Goal: Find contact information: Find contact information

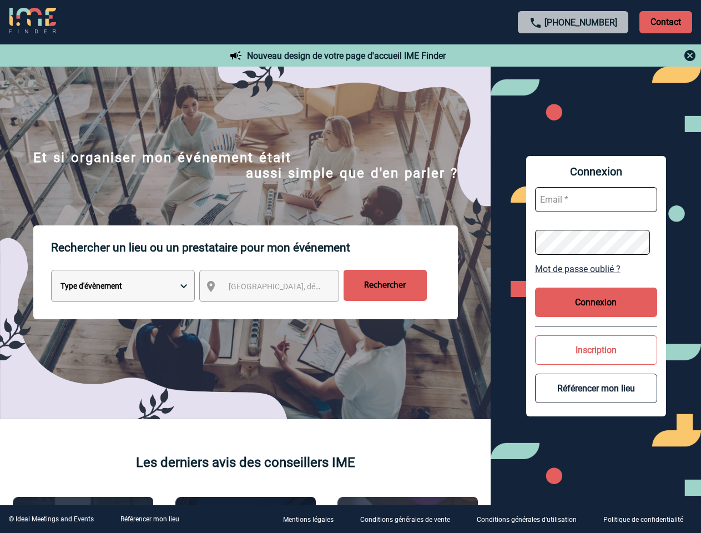
click at [350, 266] on p "Rechercher un lieu ou un prestataire pour mon événement" at bounding box center [254, 247] width 407 height 44
click at [665, 22] on p "Contact" at bounding box center [665, 22] width 53 height 22
click at [573, 55] on div at bounding box center [573, 55] width 247 height 13
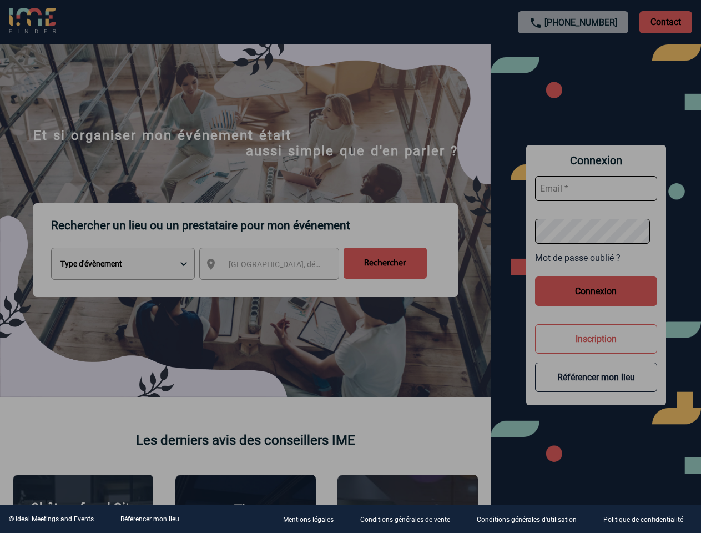
click at [279, 288] on div at bounding box center [350, 266] width 701 height 533
click at [596, 269] on div at bounding box center [350, 266] width 701 height 533
click at [596, 302] on div at bounding box center [350, 266] width 701 height 533
click at [596, 350] on div at bounding box center [350, 266] width 701 height 533
click at [596, 388] on div at bounding box center [350, 266] width 701 height 533
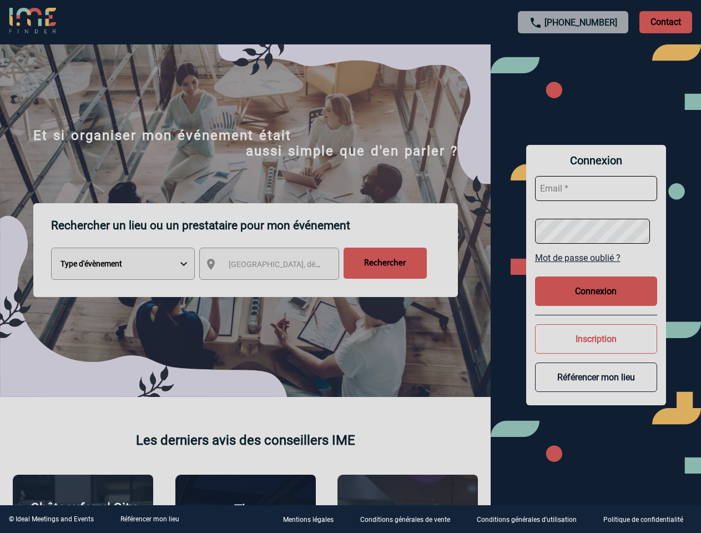
click at [149, 519] on link "Référencer mon lieu" at bounding box center [149, 519] width 59 height 8
